Goal: Task Accomplishment & Management: Manage account settings

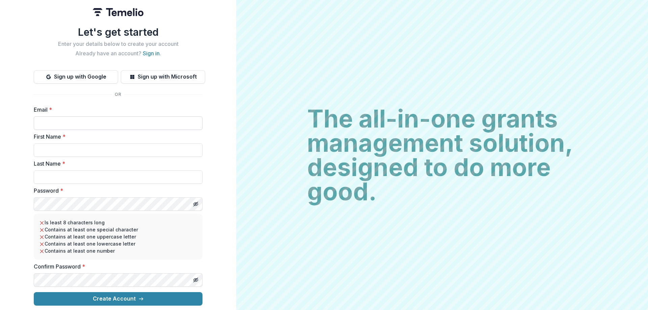
click at [78, 118] on input "Email *" at bounding box center [118, 123] width 169 height 14
type input "**********"
type input "****"
type input "*******"
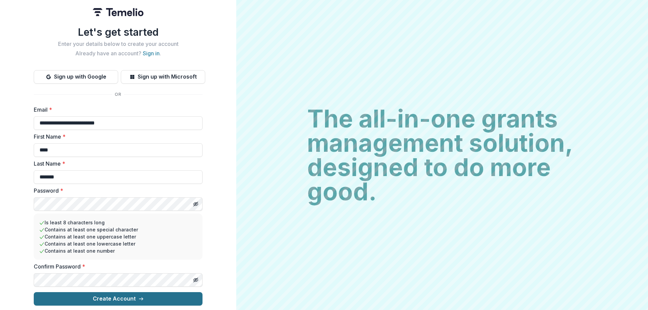
click at [141, 296] on icon "submit" at bounding box center [140, 298] width 5 height 5
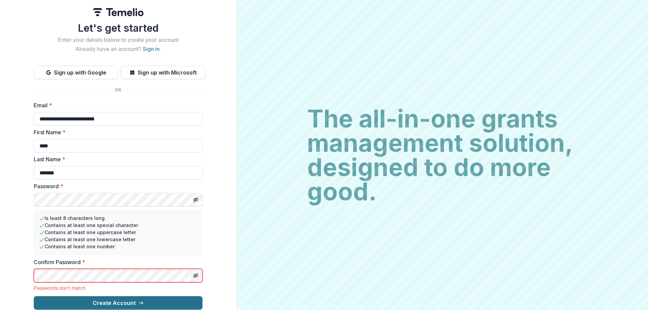
click at [195, 275] on line "Toggle password visibility" at bounding box center [196, 276] width 4 height 4
click at [195, 200] on icon "Toggle password visibility" at bounding box center [195, 199] width 1 height 1
click at [125, 304] on button "Create Account" at bounding box center [118, 303] width 169 height 14
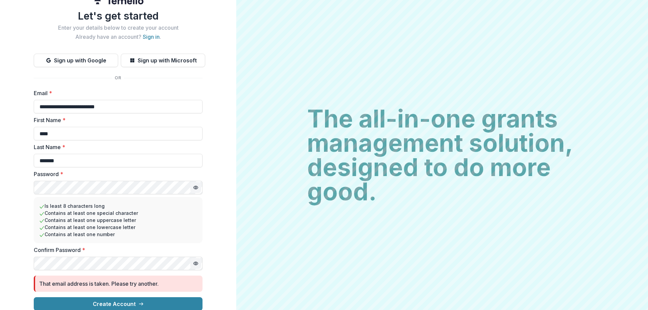
scroll to position [18, 0]
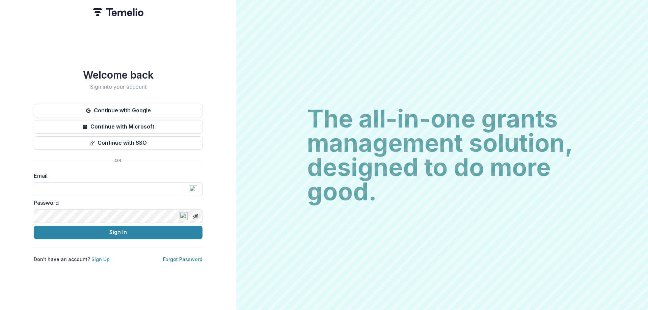
click at [98, 186] on input at bounding box center [118, 190] width 169 height 14
click at [96, 186] on input at bounding box center [118, 190] width 169 height 14
click at [69, 184] on input at bounding box center [118, 190] width 169 height 14
type input "**********"
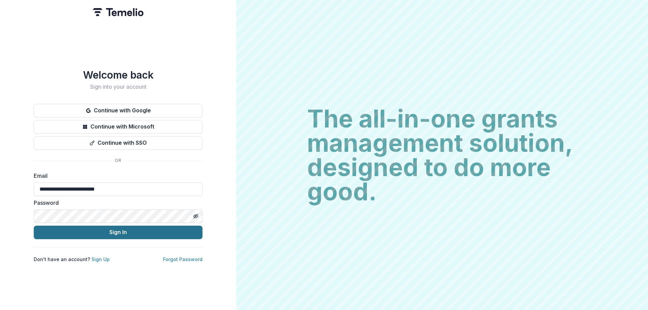
click at [130, 230] on button "Sign In" at bounding box center [118, 233] width 169 height 14
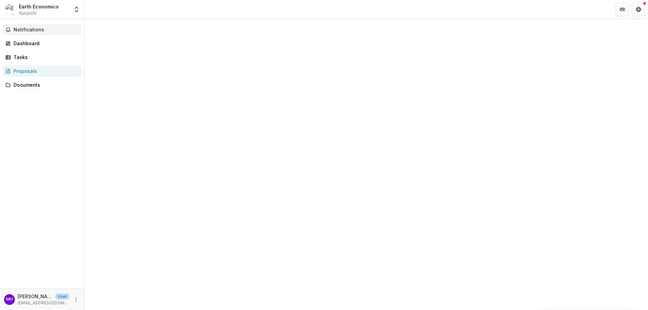
click at [31, 30] on span "Notifications" at bounding box center [46, 30] width 65 height 6
click at [34, 47] on link "Dashboard" at bounding box center [42, 43] width 79 height 11
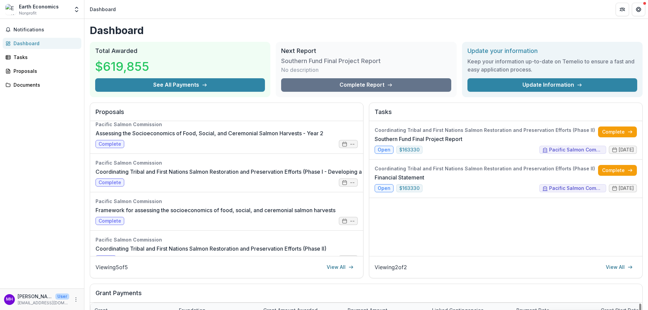
scroll to position [29, 0]
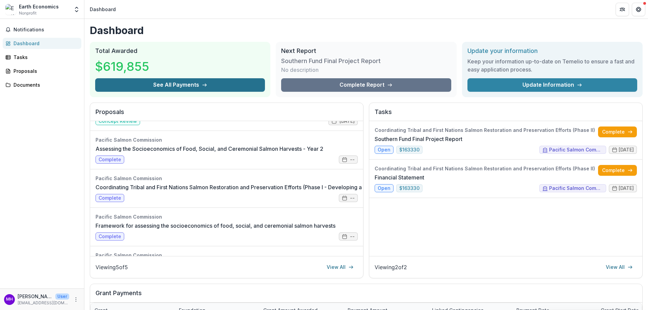
click at [190, 86] on button "See All Payments" at bounding box center [180, 85] width 170 height 14
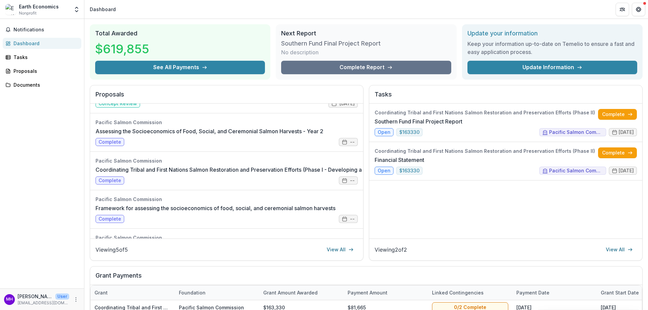
scroll to position [0, 0]
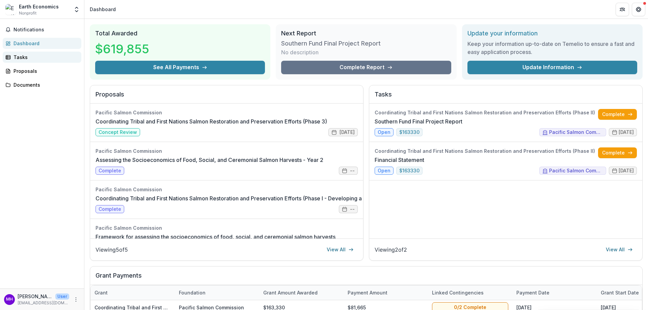
click at [11, 57] on link "Tasks" at bounding box center [42, 57] width 79 height 11
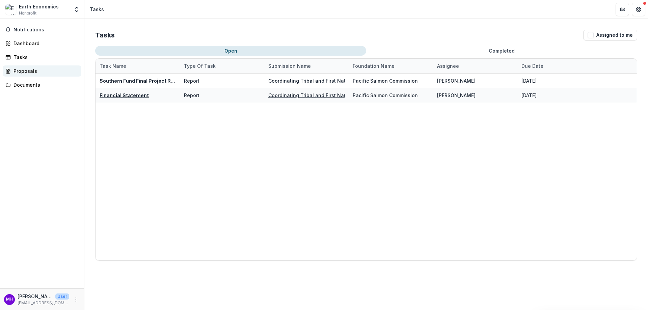
click at [14, 70] on div "Proposals" at bounding box center [45, 71] width 62 height 7
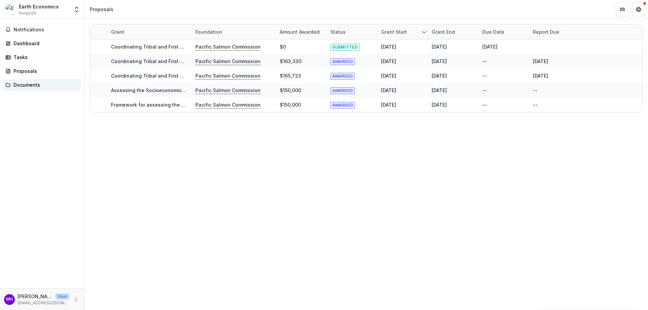
click at [20, 81] on div "Documents" at bounding box center [45, 84] width 62 height 7
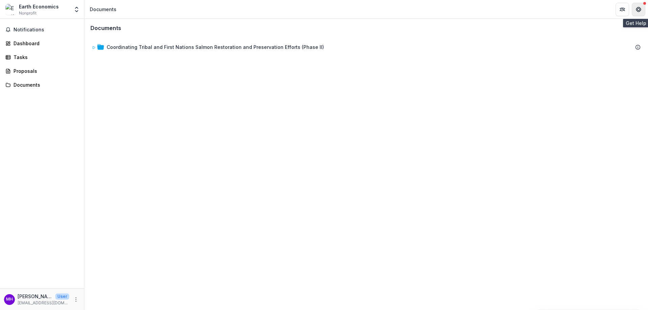
click at [640, 9] on icon "Get Help" at bounding box center [640, 9] width 1 height 2
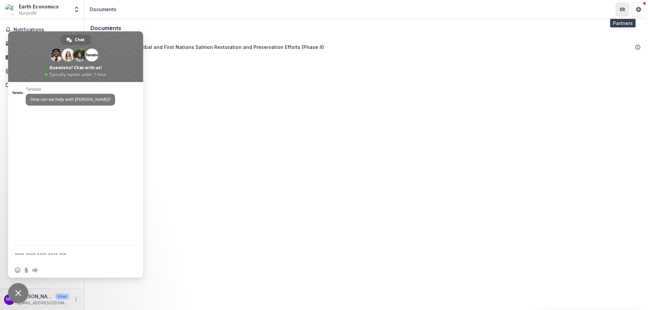
click at [625, 8] on button "Partners" at bounding box center [623, 10] width 14 height 14
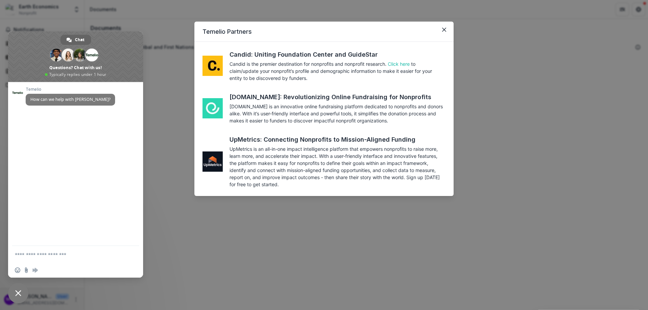
click at [606, 45] on div "Temelio Partners Candid: Uniting Foundation Center and GuideStar Candid is the …" at bounding box center [324, 155] width 648 height 310
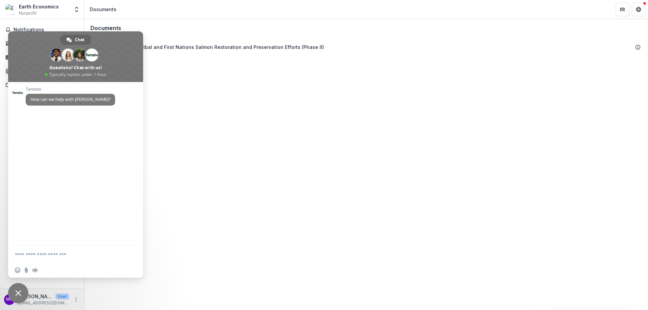
click at [10, 14] on img at bounding box center [10, 9] width 11 height 11
click at [44, 5] on div "Earth Economics" at bounding box center [39, 6] width 40 height 7
click at [265, 86] on div "Documents Coordinating Tribal and First Nations Salmon Restoration and Preserva…" at bounding box center [366, 164] width 564 height 291
click at [73, 300] on button "More" at bounding box center [76, 300] width 8 height 8
click at [114, 297] on button "Logout" at bounding box center [120, 296] width 72 height 11
